Goal: Information Seeking & Learning: Learn about a topic

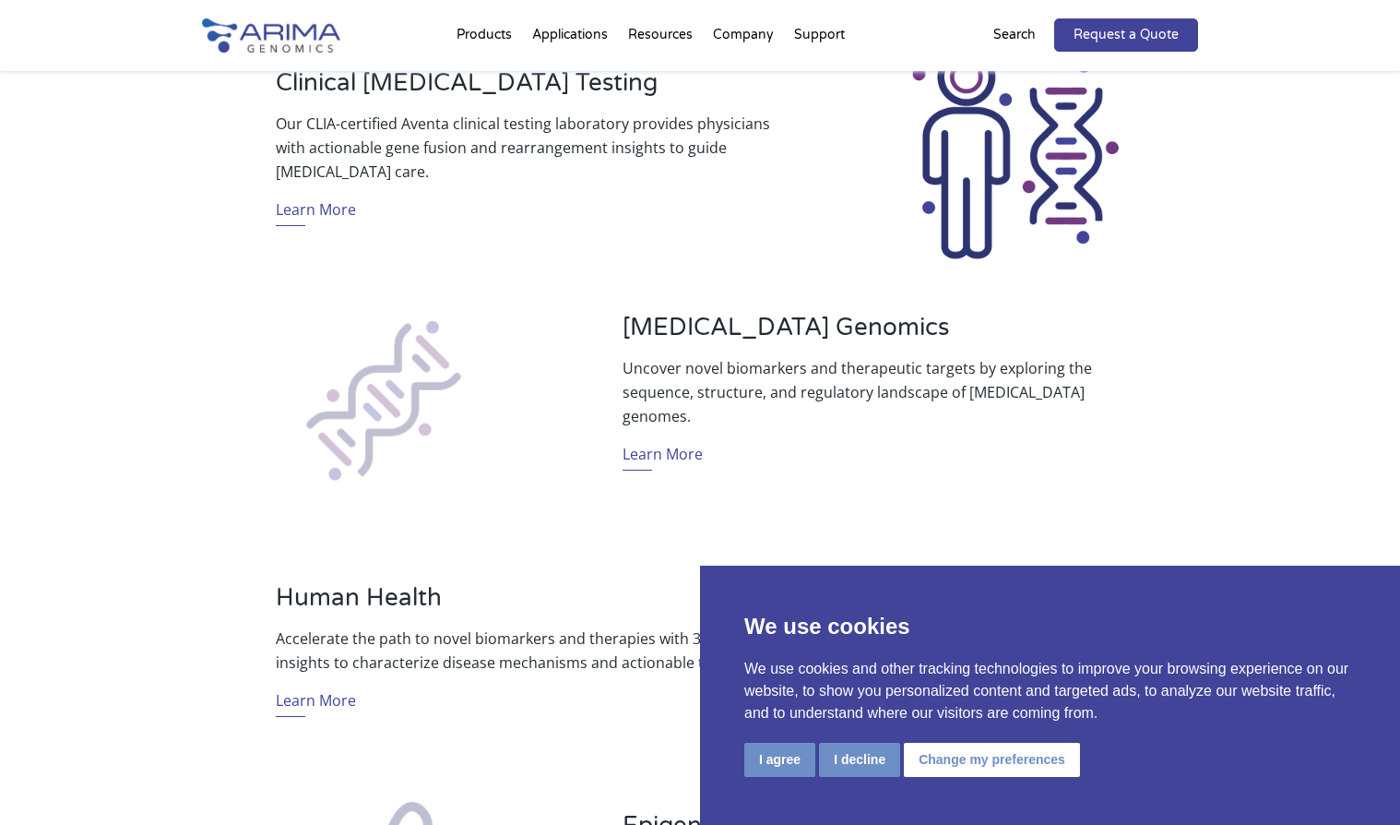
scroll to position [762, 0]
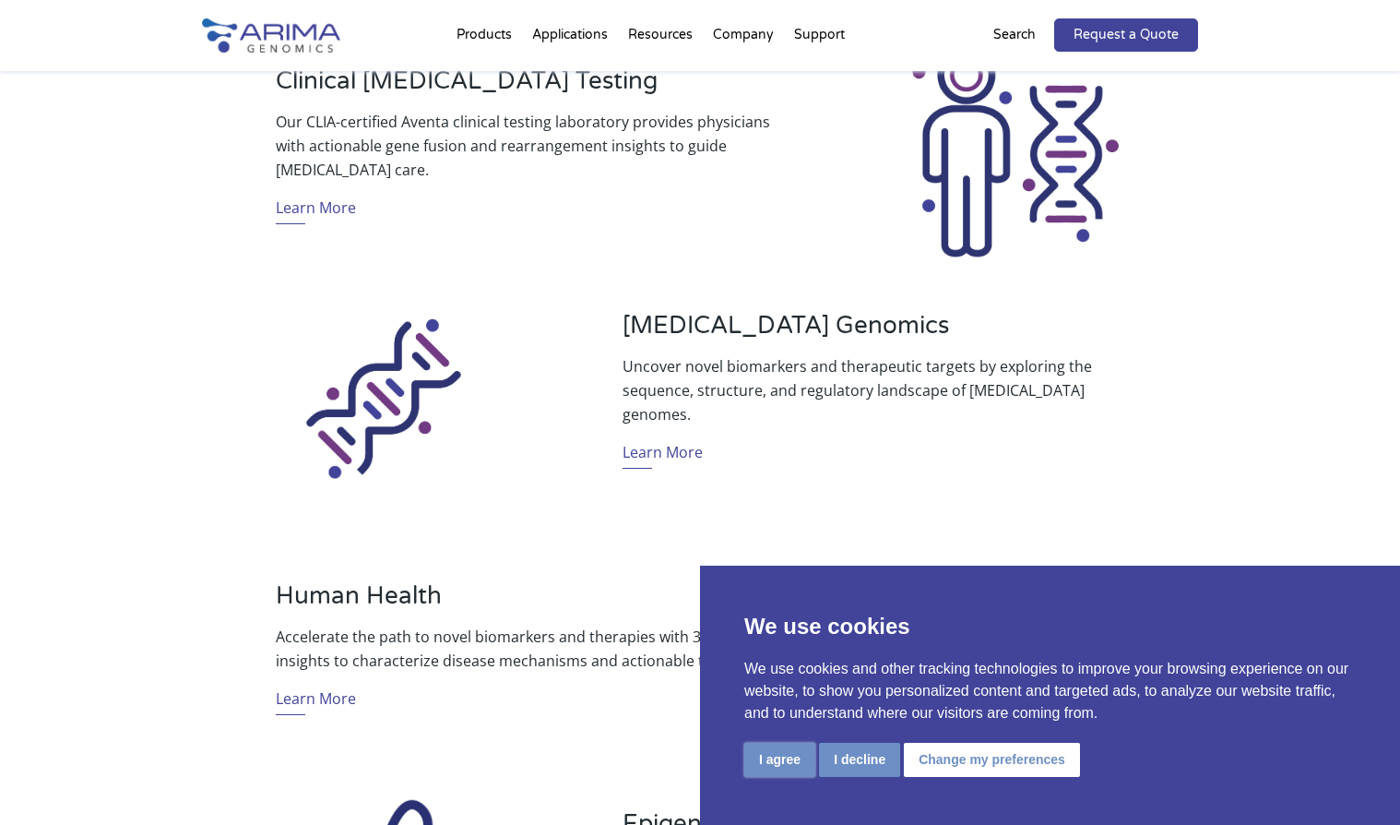
click at [796, 758] on button "I agree" at bounding box center [779, 760] width 71 height 34
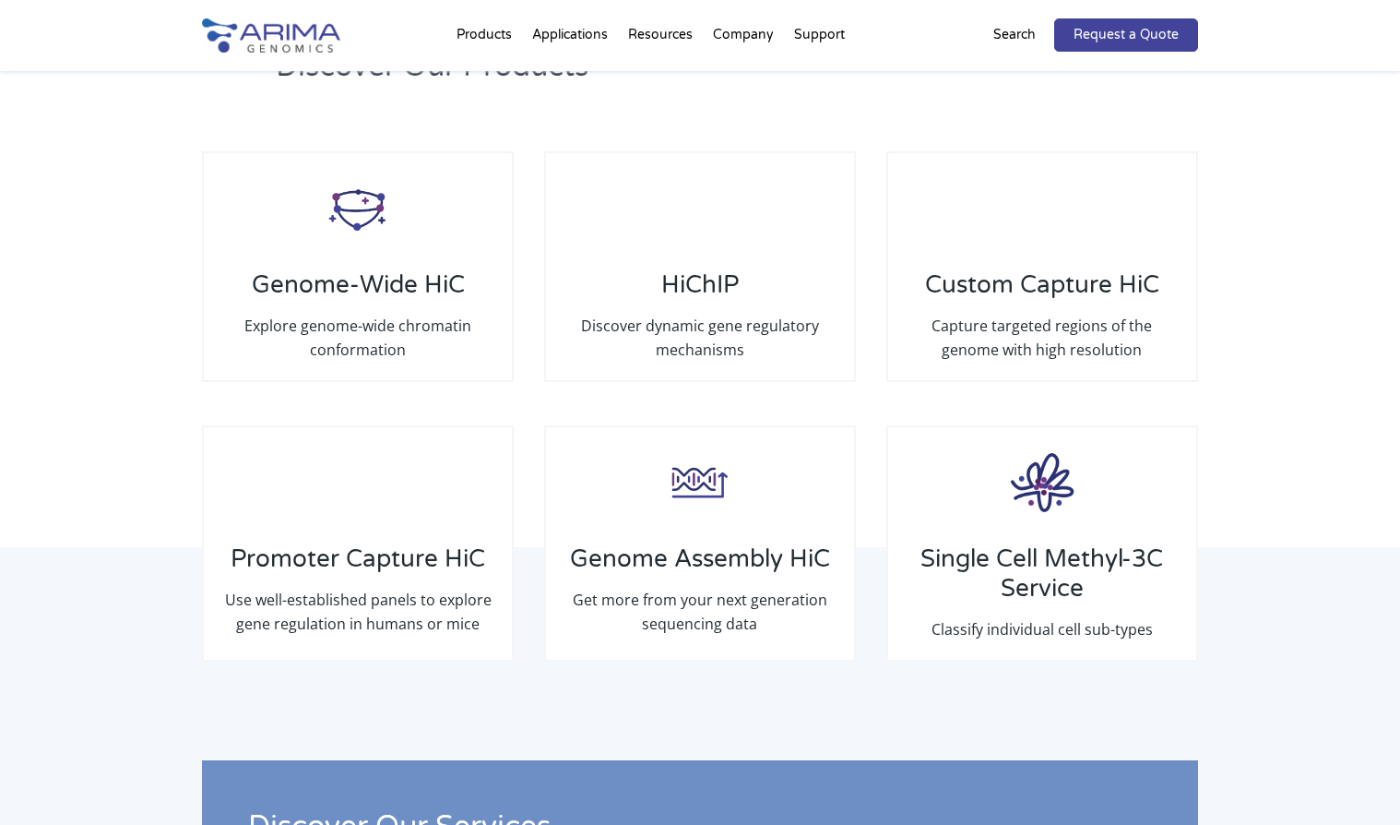
scroll to position [2677, 0]
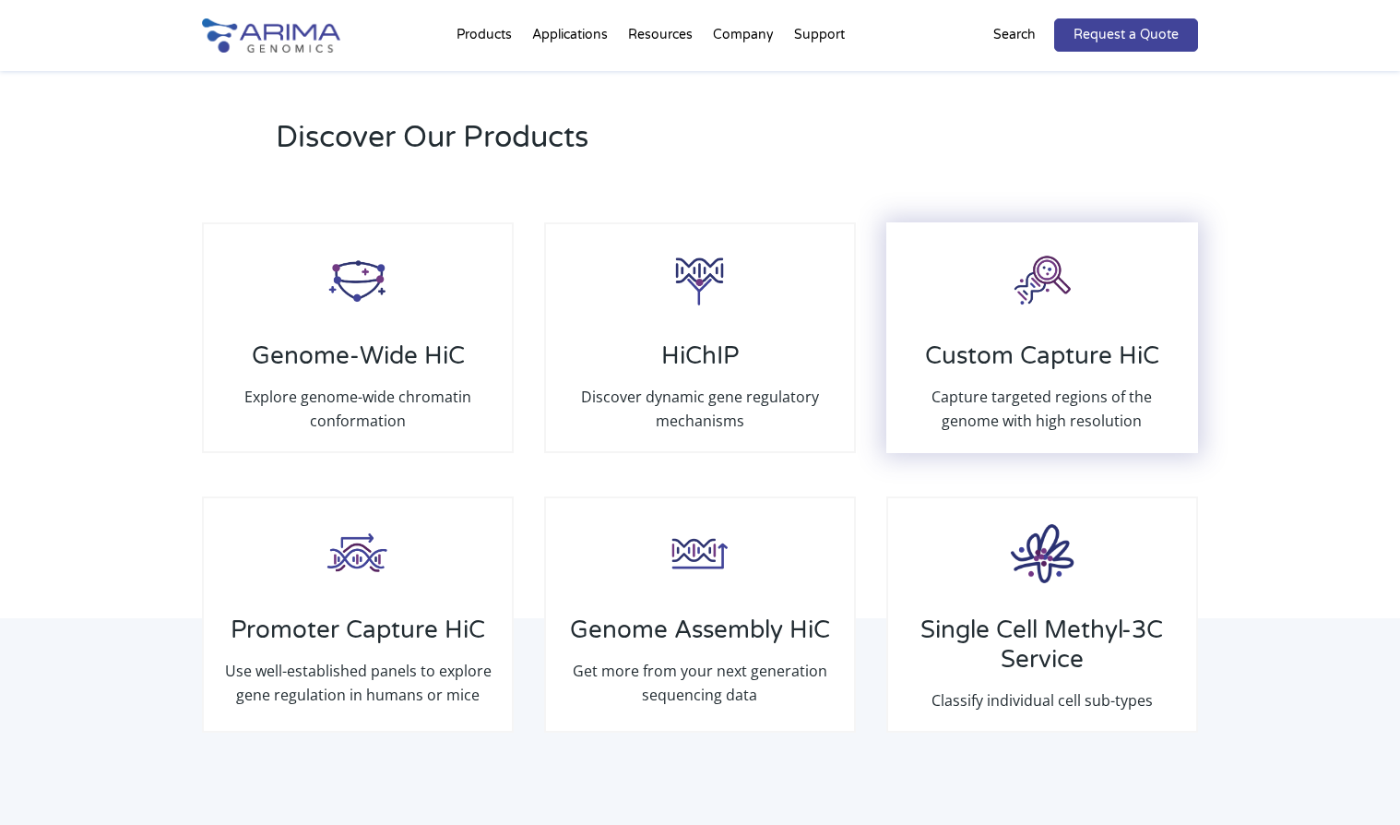
click at [1028, 319] on div "Custom Capture HiC Capture targeted regions of the genome with high resolution" at bounding box center [1043, 337] width 312 height 231
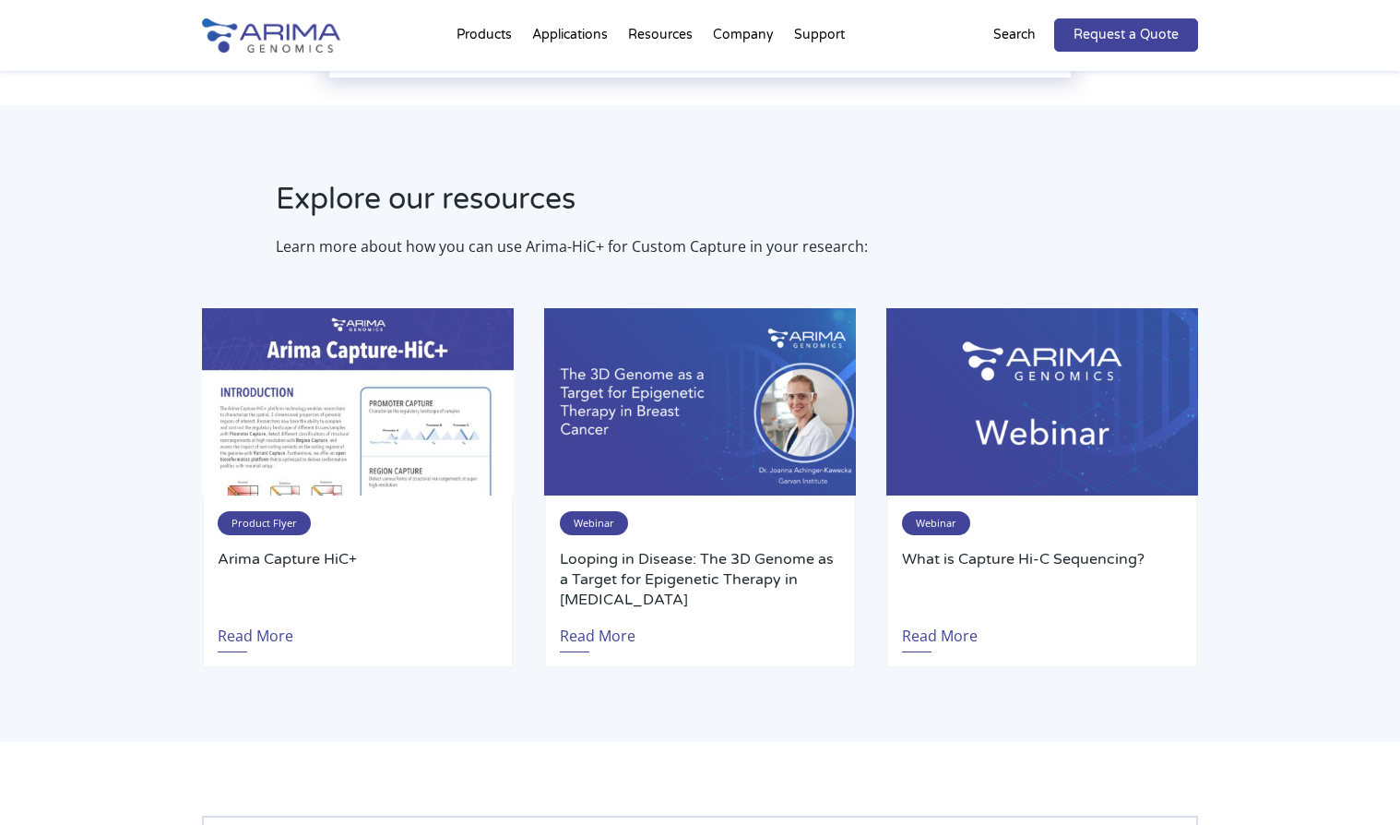
scroll to position [2776, 0]
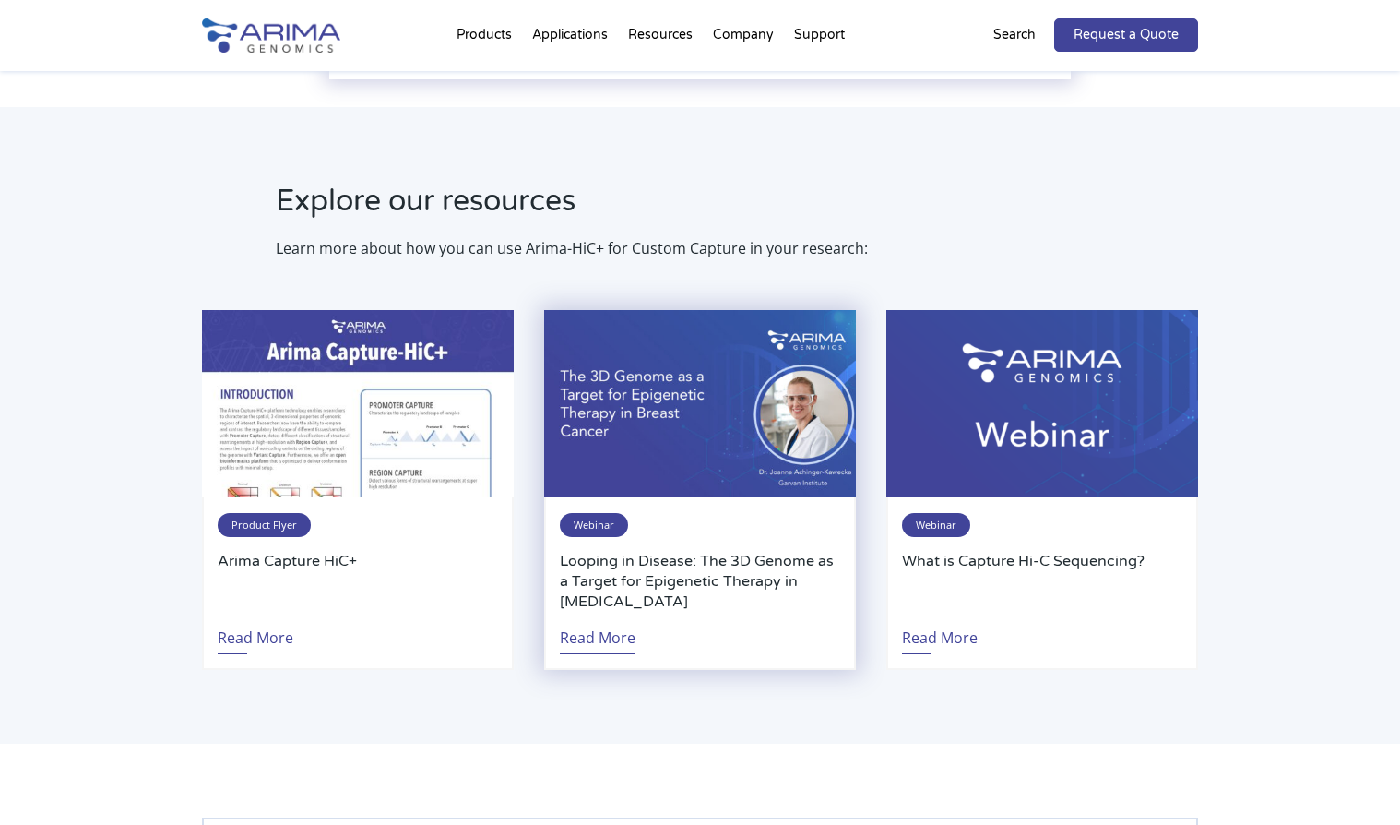
click at [603, 612] on link "Read More" at bounding box center [598, 633] width 76 height 42
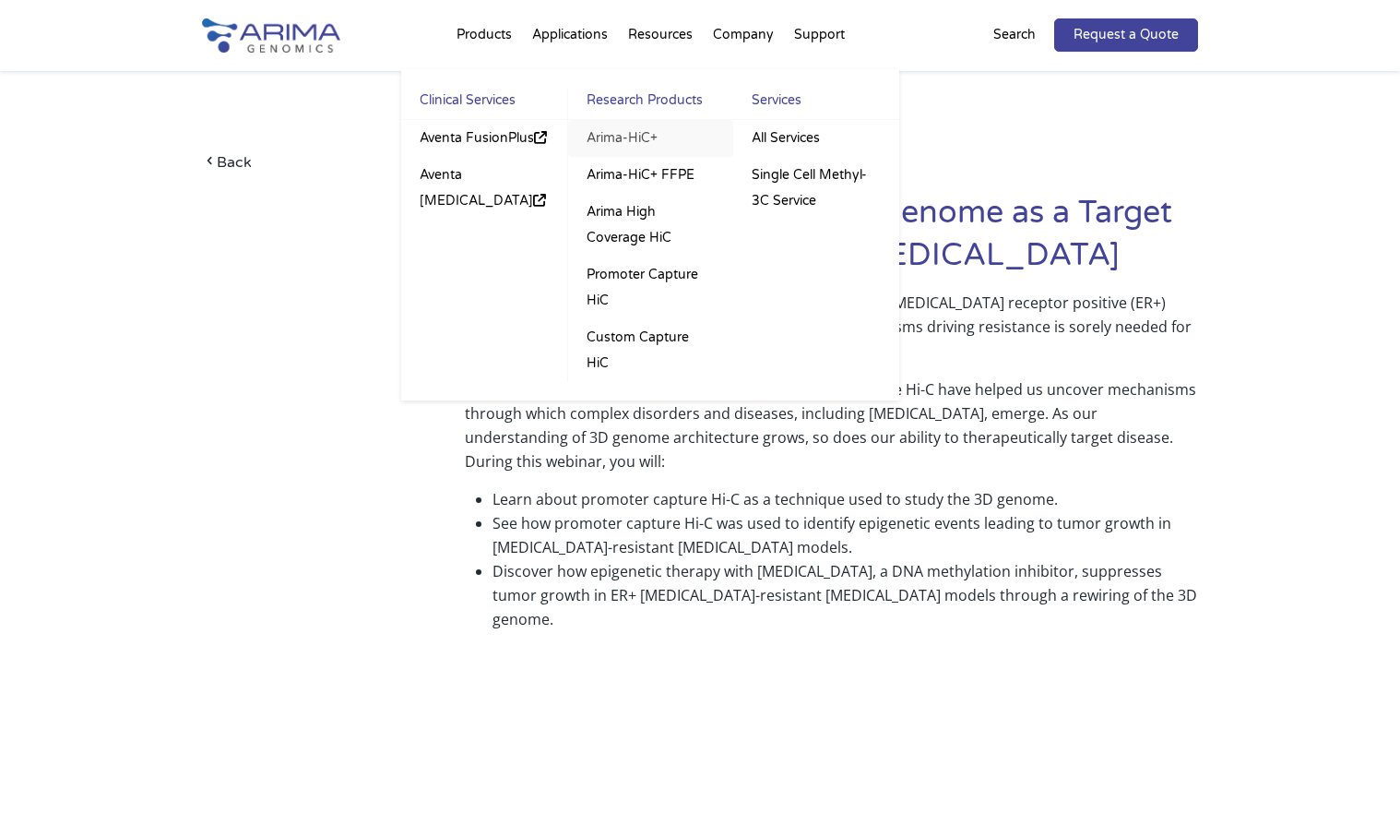
click at [625, 136] on link "Arima-HiC+" at bounding box center [650, 138] width 165 height 37
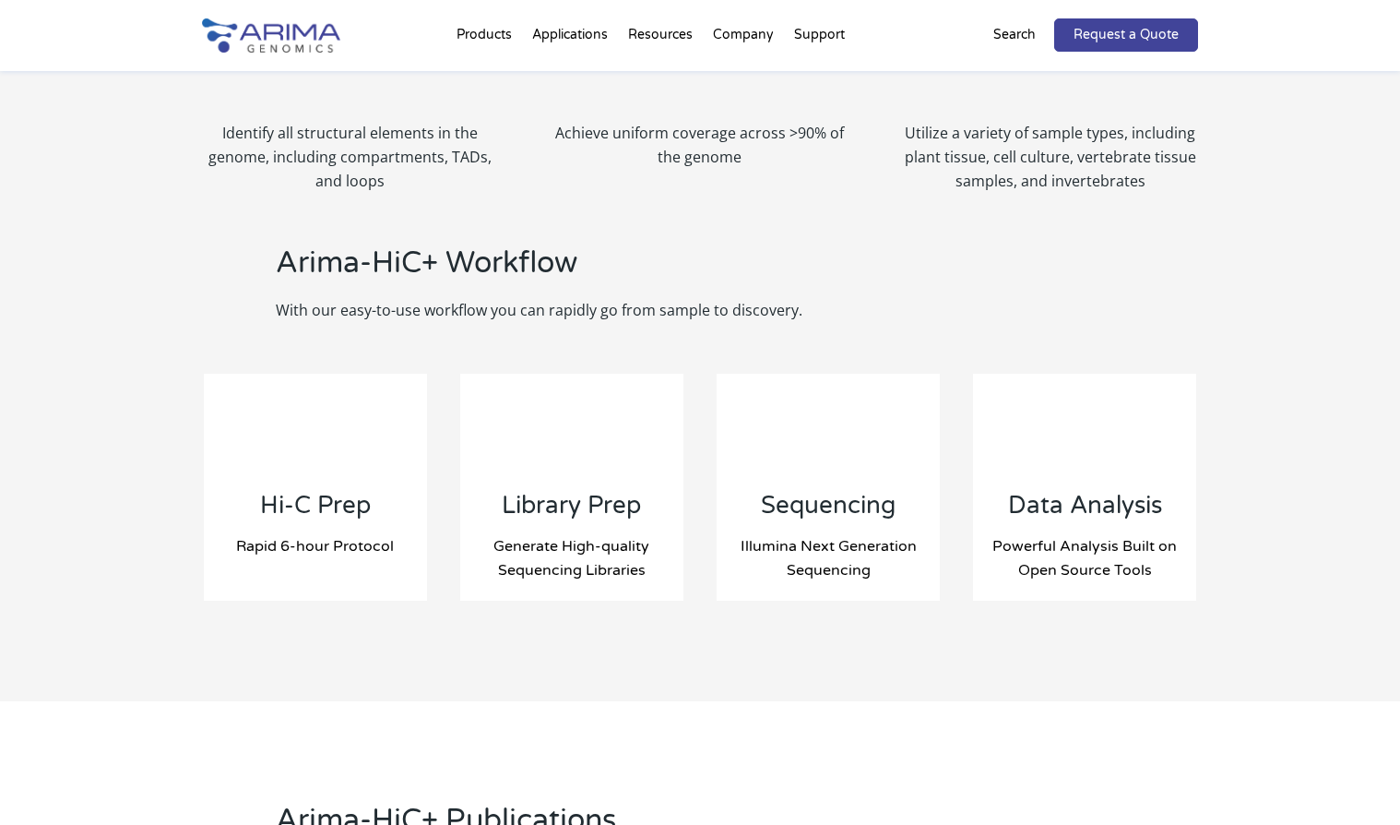
scroll to position [1775, 0]
